Goal: Information Seeking & Learning: Learn about a topic

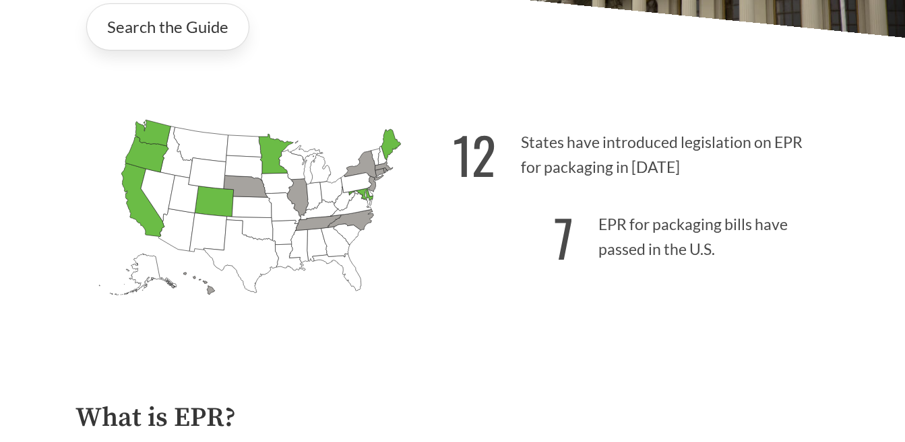
scroll to position [337, 0]
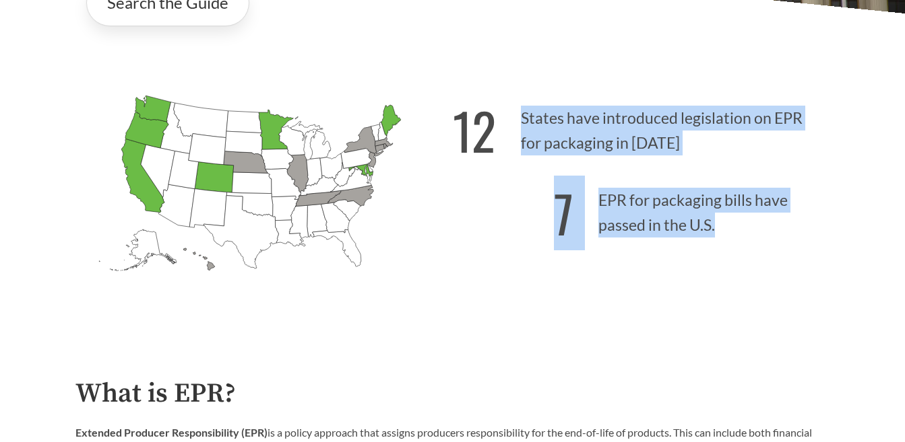
drag, startPoint x: 523, startPoint y: 112, endPoint x: 720, endPoint y: 232, distance: 230.3
click at [720, 232] on div "12 States have introduced legislation on EPR for packaging in [DATE] 7 EPR for …" at bounding box center [641, 206] width 377 height 240
drag, startPoint x: 457, startPoint y: 120, endPoint x: 727, endPoint y: 234, distance: 293.7
click at [727, 234] on div "12 States have introduced legislation on EPR for packaging in [DATE] 7 EPR for …" at bounding box center [641, 206] width 377 height 240
copy div "12 States have introduced legislation on EPR for packaging in [DATE] 7 EPR for …"
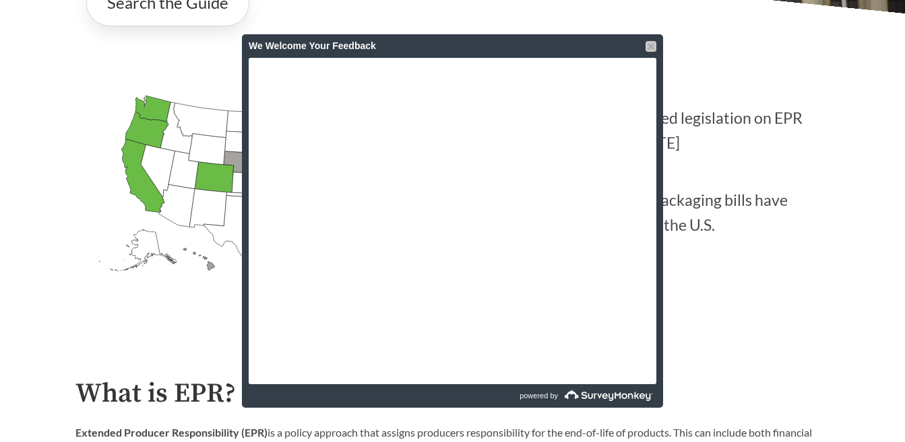
click at [653, 46] on div at bounding box center [650, 46] width 11 height 11
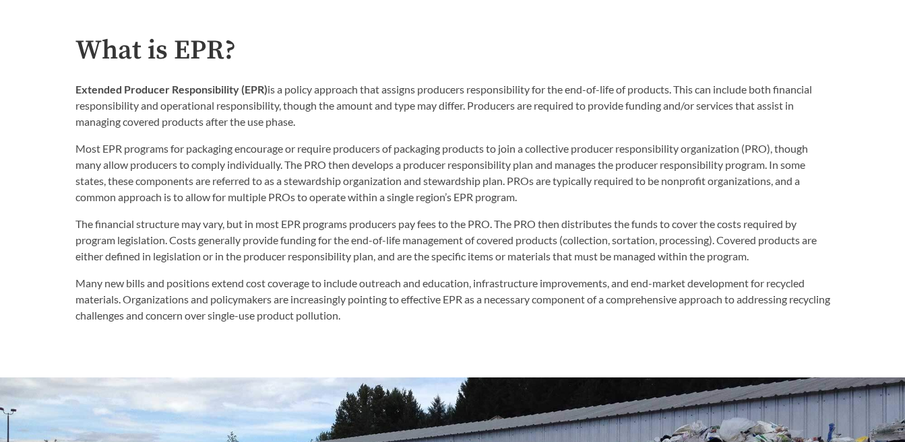
scroll to position [673, 0]
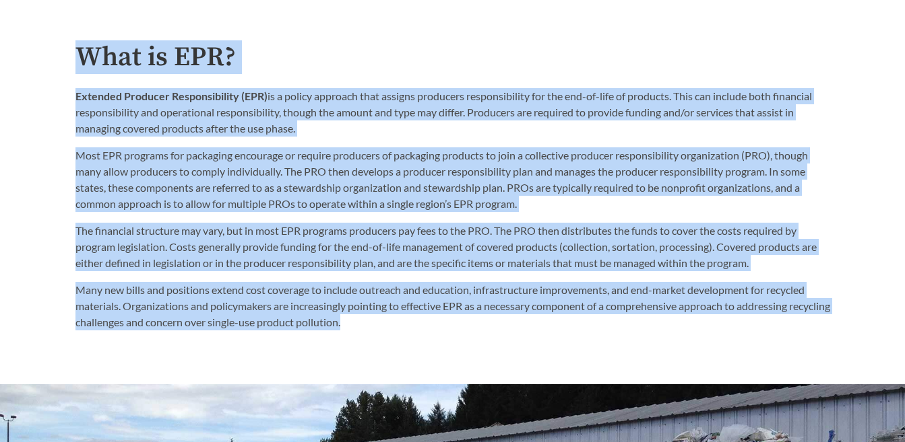
drag, startPoint x: 79, startPoint y: 51, endPoint x: 399, endPoint y: 335, distance: 427.5
copy div "Lore ip DOL? Sitametc Adipisci Elitseddoeiusm (TEM) in u labore etdolore magn a…"
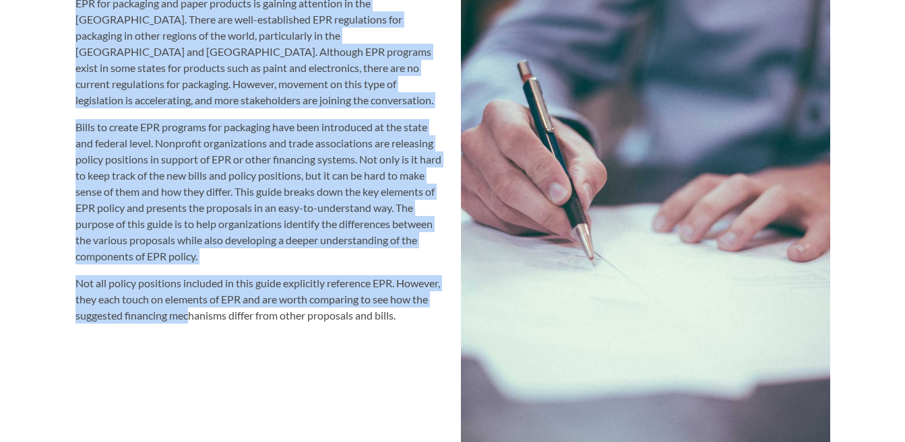
scroll to position [1614, 0]
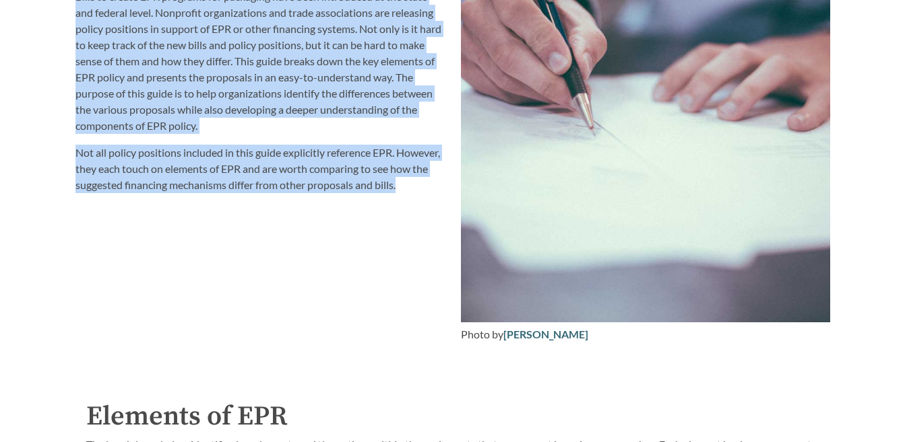
drag, startPoint x: 77, startPoint y: 108, endPoint x: 444, endPoint y: 173, distance: 372.8
click at [444, 173] on div "Purpose of the Guide EPR for packaging and paper products is gaining attention …" at bounding box center [452, 87] width 754 height 527
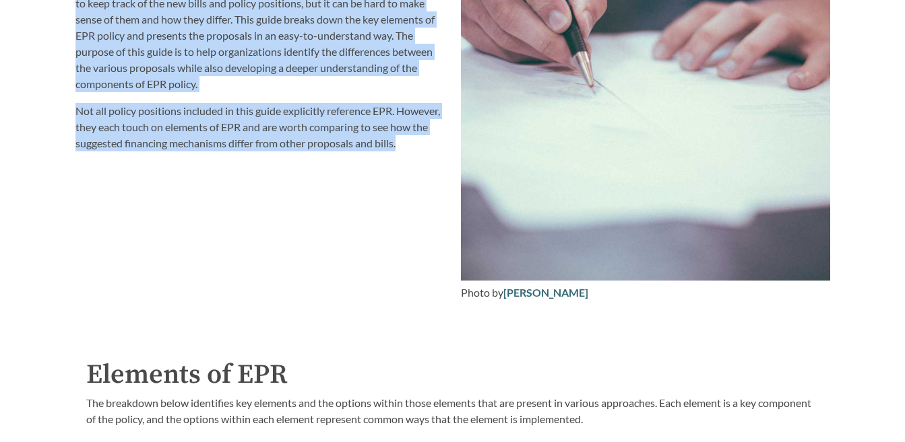
scroll to position [1479, 0]
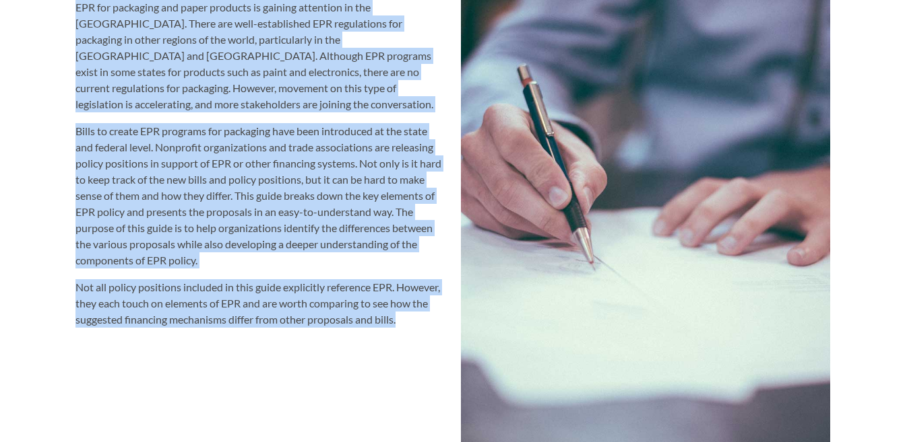
copy div "Purpose of the Guide EPR for packaging and paper products is gaining attention …"
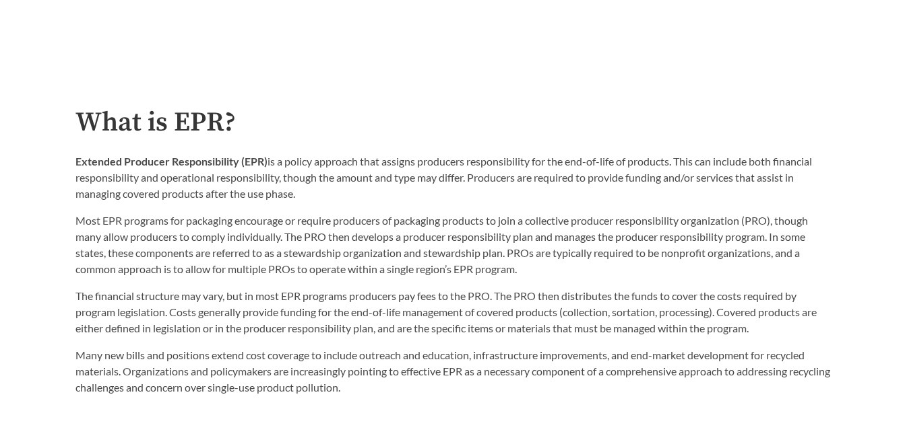
scroll to position [671, 0]
